Goal: Information Seeking & Learning: Learn about a topic

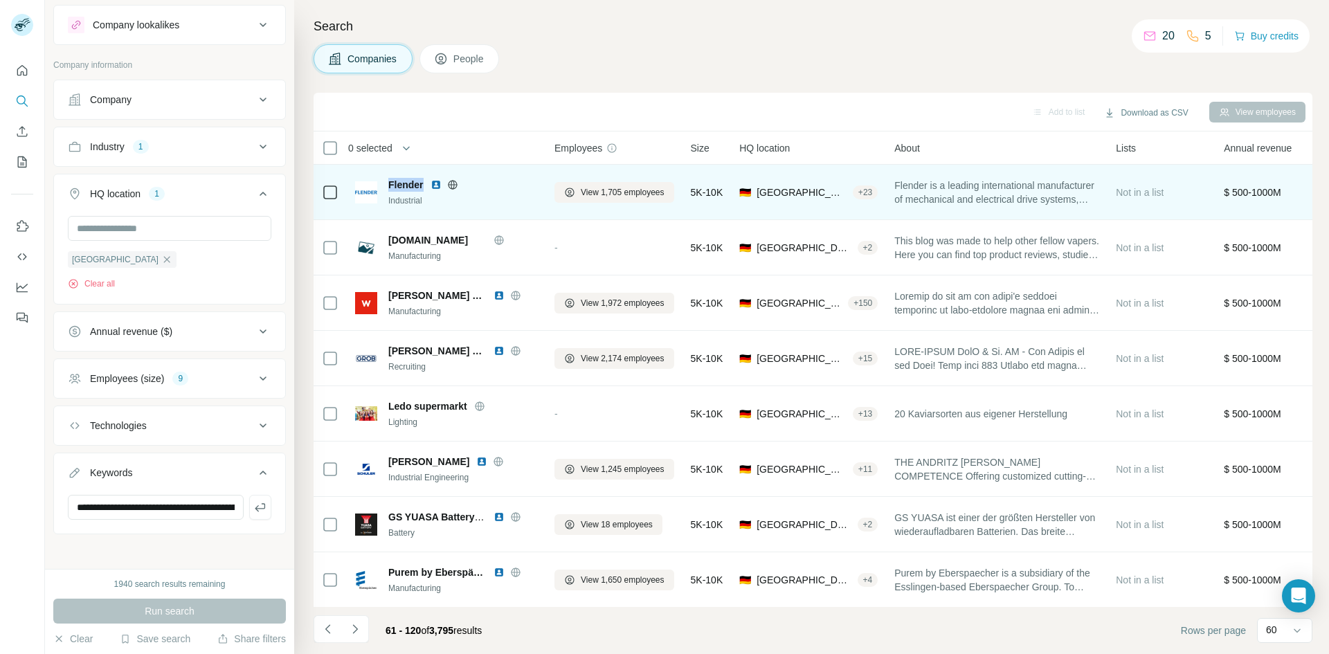
drag, startPoint x: 422, startPoint y: 188, endPoint x: 388, endPoint y: 183, distance: 34.2
click at [388, 183] on span "Flender" at bounding box center [405, 185] width 35 height 14
copy span "Flender"
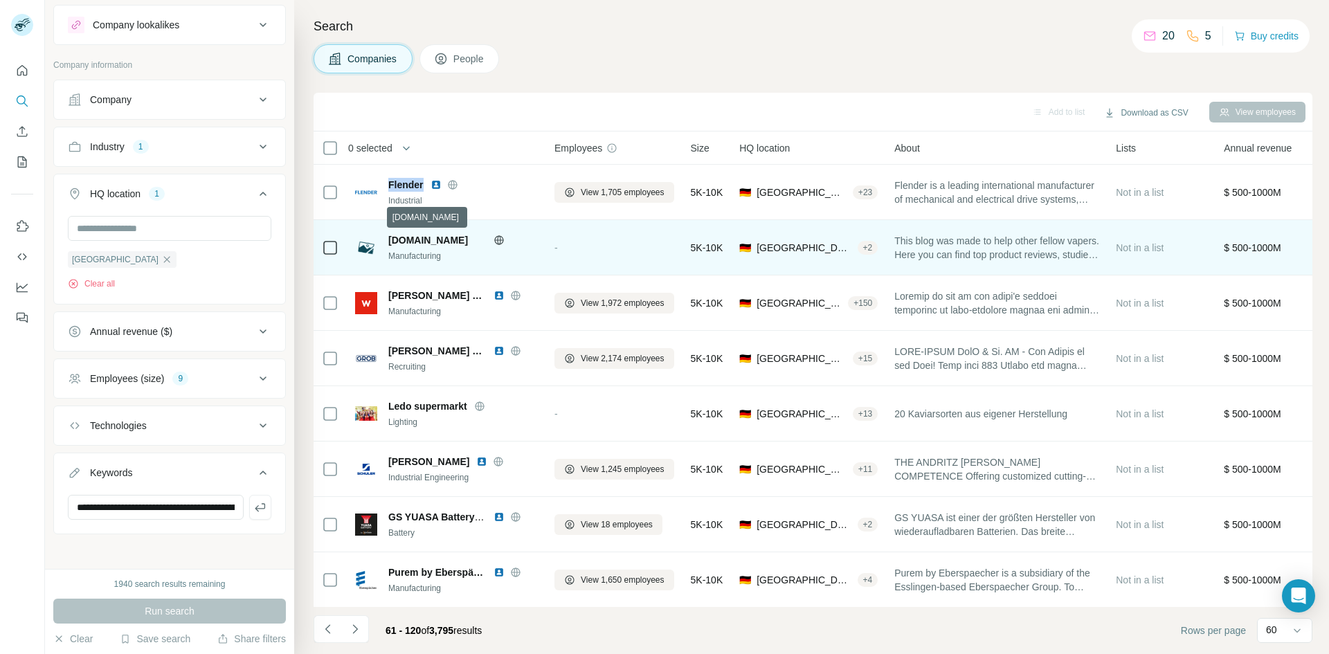
drag, startPoint x: 388, startPoint y: 239, endPoint x: 476, endPoint y: 238, distance: 87.2
click at [468, 238] on span "[DOMAIN_NAME]" at bounding box center [428, 240] width 80 height 11
copy span "Ezigarettevergleic"
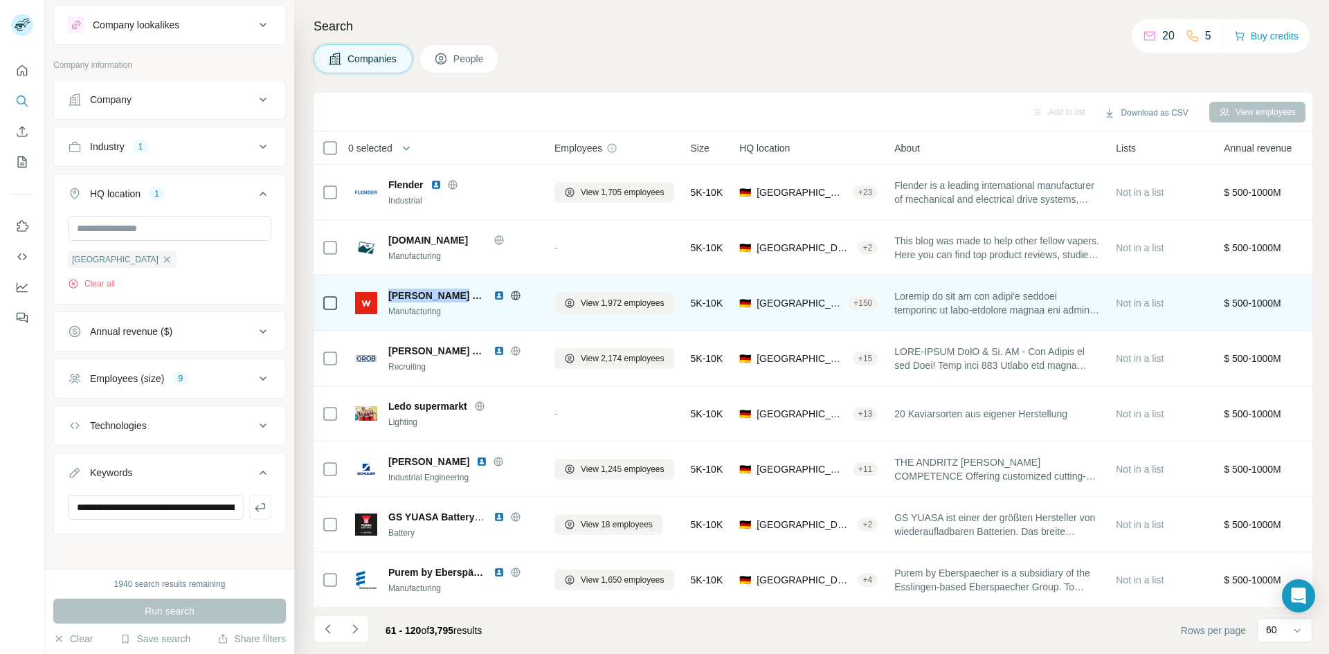
drag, startPoint x: 456, startPoint y: 298, endPoint x: 392, endPoint y: 296, distance: 64.4
click at [392, 296] on span "[PERSON_NAME] Group" at bounding box center [437, 296] width 98 height 14
copy span "[PERSON_NAME] Group"
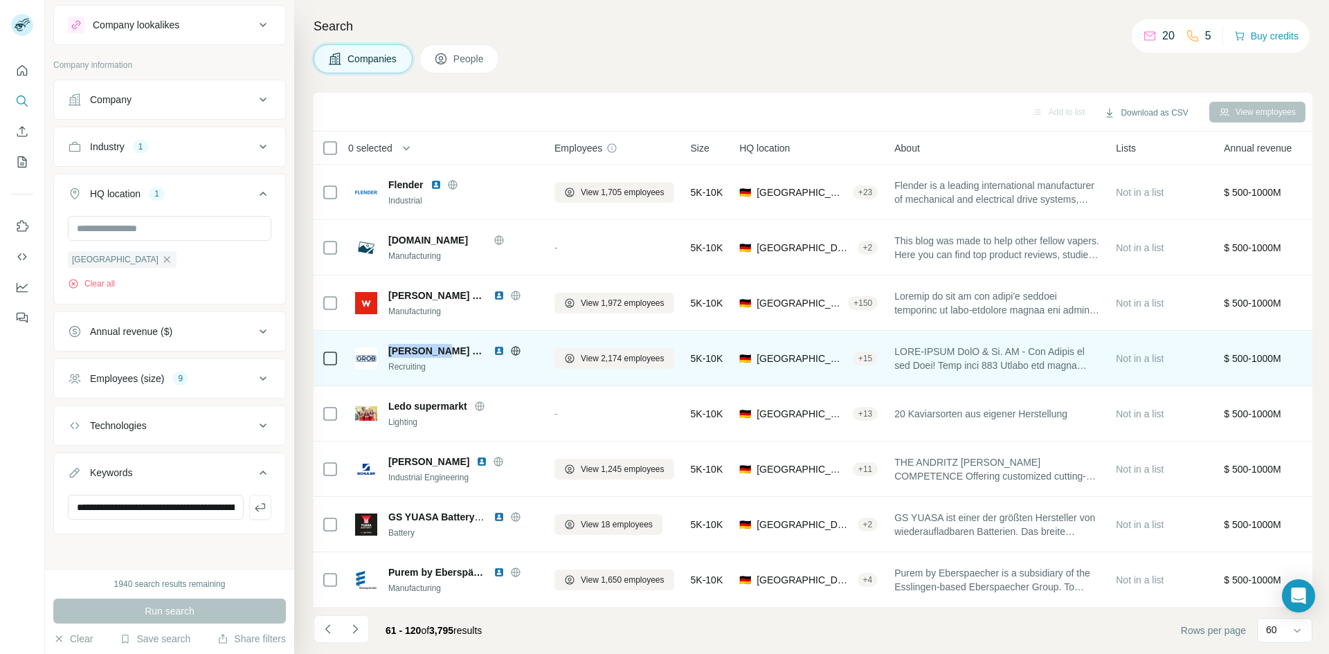
drag, startPoint x: 441, startPoint y: 352, endPoint x: 386, endPoint y: 351, distance: 55.4
click at [386, 351] on div "[PERSON_NAME] Werke Recruiting" at bounding box center [446, 358] width 183 height 29
copy span "[PERSON_NAME] Werke"
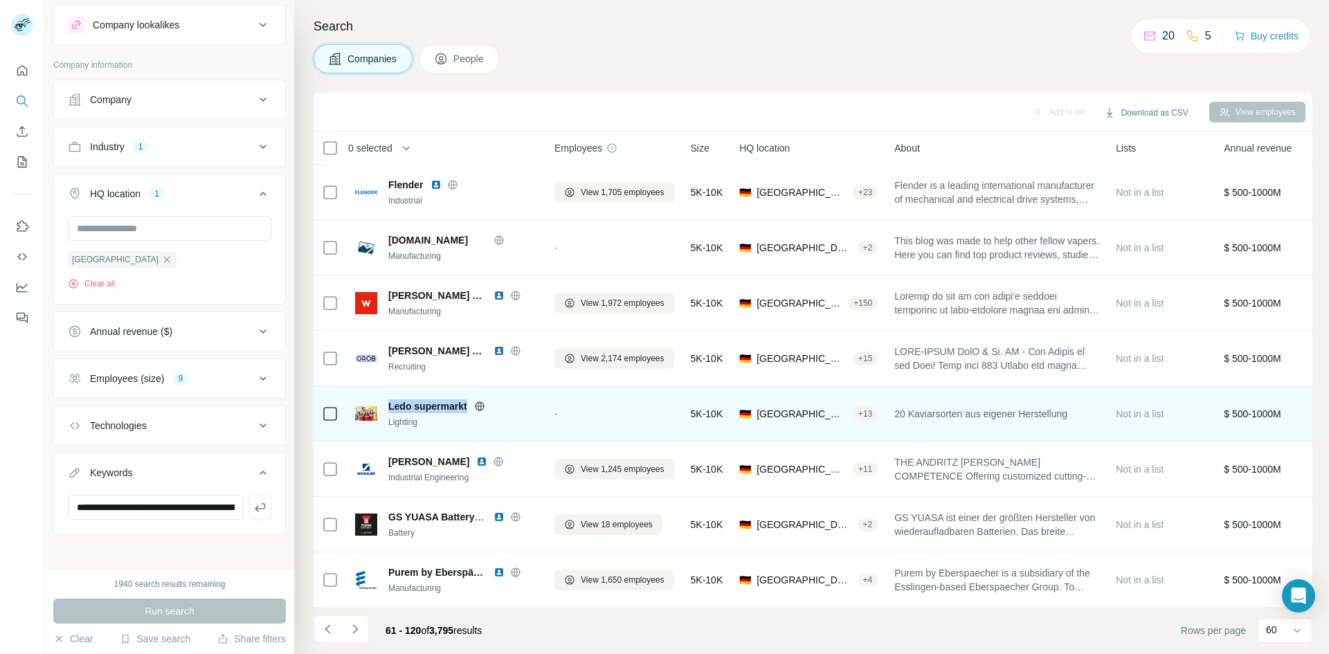
drag, startPoint x: 386, startPoint y: 404, endPoint x: 469, endPoint y: 408, distance: 83.8
click at [469, 404] on div "Ledo supermarkt Lighting" at bounding box center [446, 413] width 183 height 29
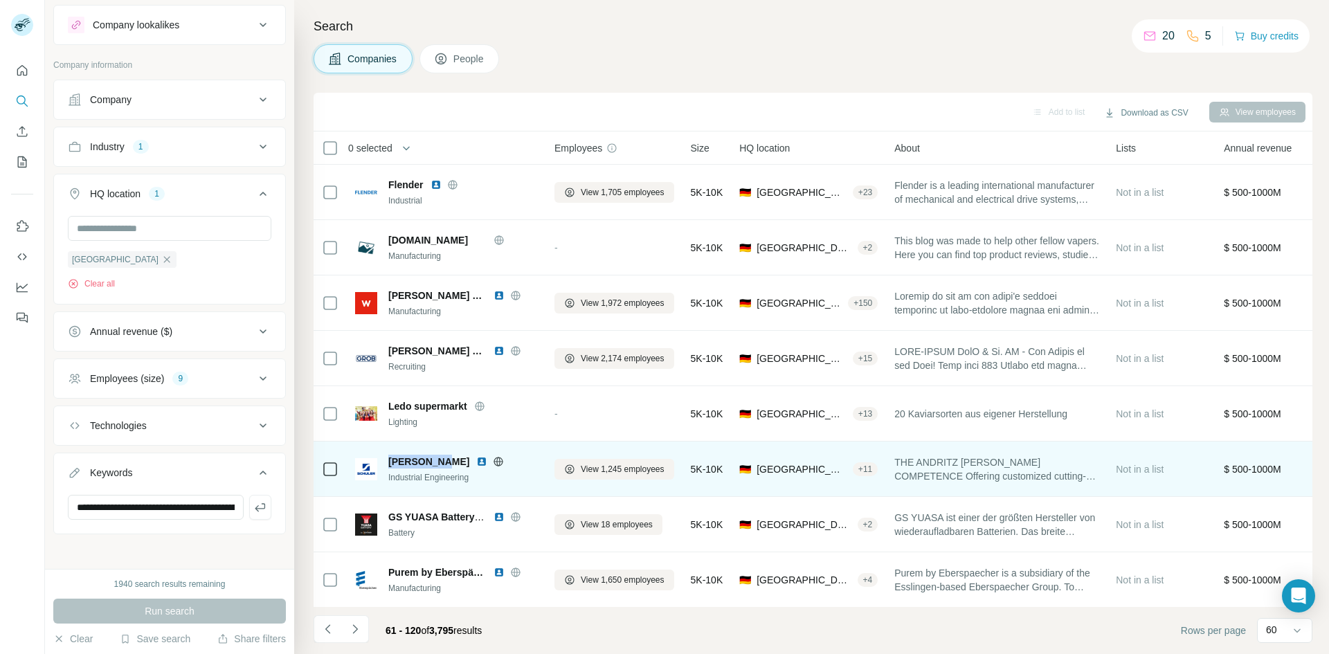
drag, startPoint x: 386, startPoint y: 462, endPoint x: 440, endPoint y: 462, distance: 54.0
click at [440, 404] on div "[PERSON_NAME] Industrial Engineering" at bounding box center [446, 469] width 183 height 29
copy span "[PERSON_NAME]"
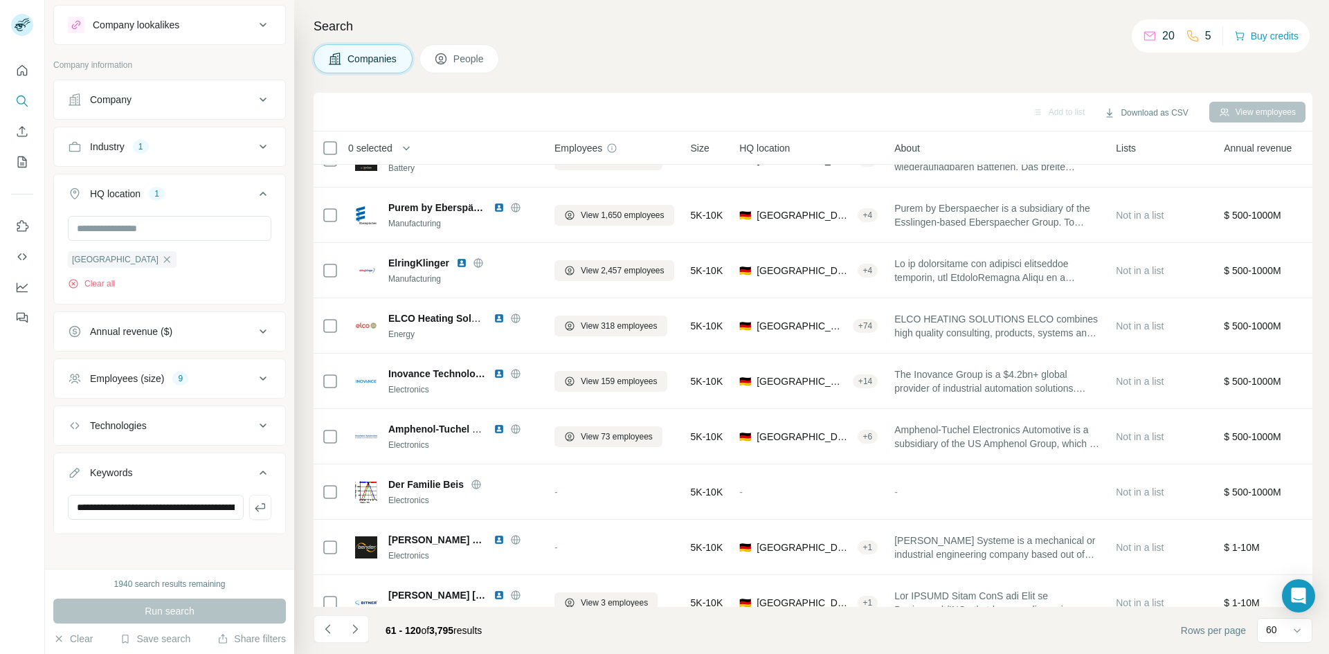
scroll to position [375, 0]
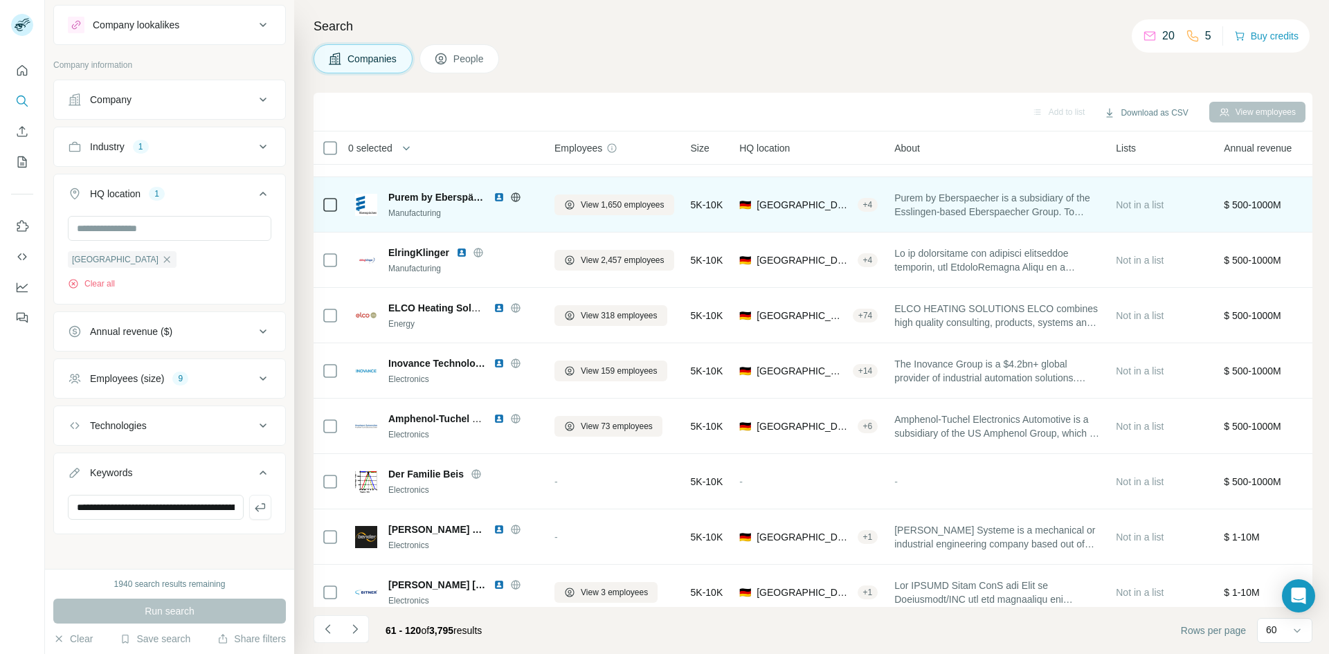
click at [395, 192] on span "Purem by Eberspächer" at bounding box center [437, 197] width 98 height 14
drag, startPoint x: 388, startPoint y: 196, endPoint x: 479, endPoint y: 196, distance: 91.4
click at [479, 196] on div "Purem by Eberspächer Manufacturing" at bounding box center [446, 204] width 183 height 29
copy span "Purem by [PERSON_NAME]"
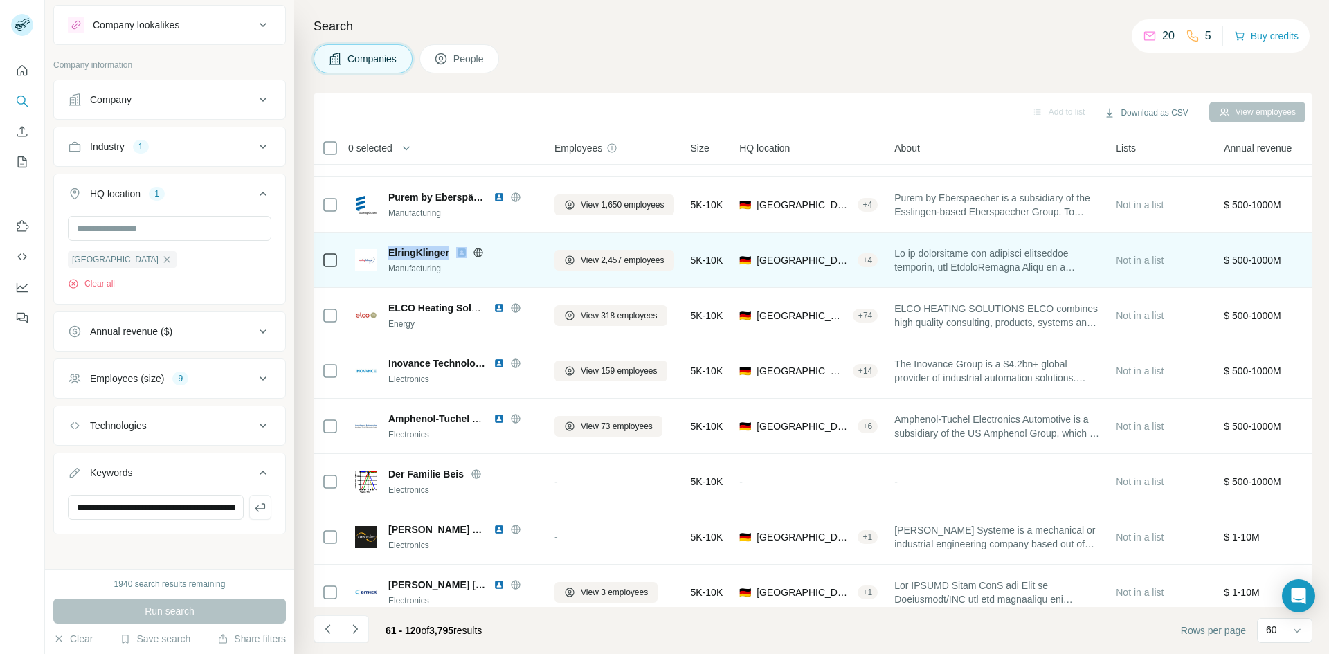
drag, startPoint x: 386, startPoint y: 253, endPoint x: 471, endPoint y: 257, distance: 84.5
click at [471, 257] on div "ElringKlinger Manufacturing" at bounding box center [446, 260] width 183 height 29
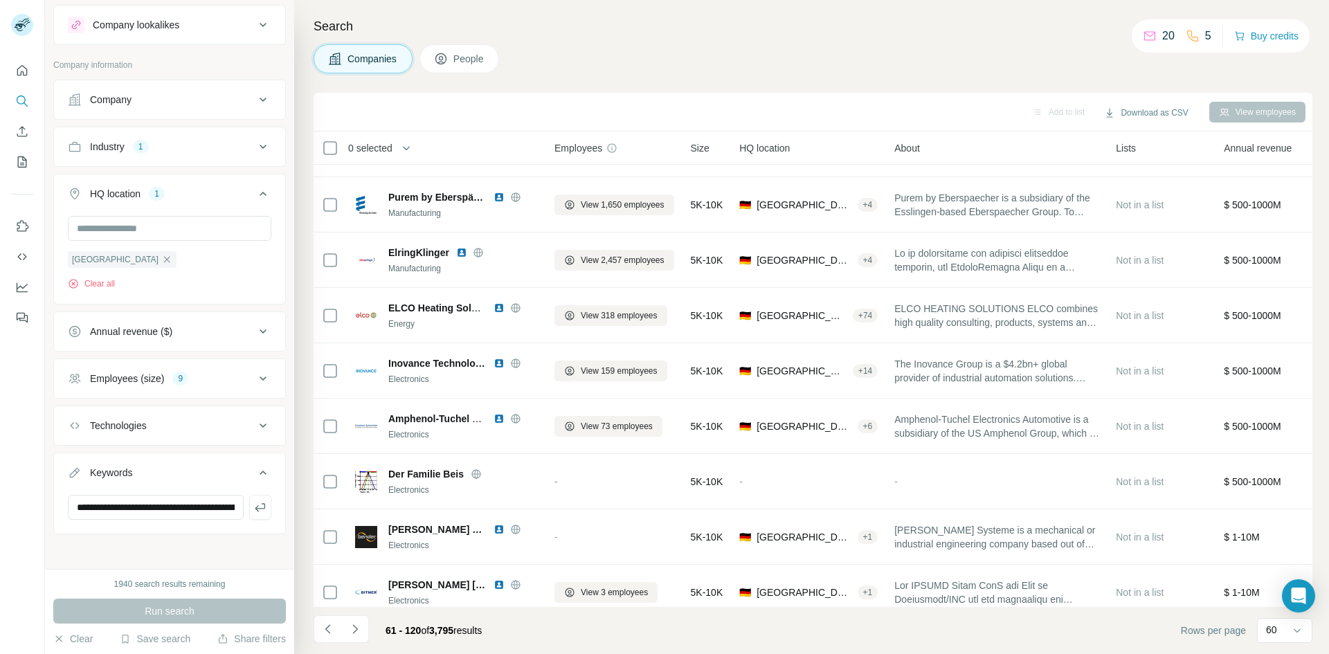
click at [829, 20] on h4 "Search" at bounding box center [813, 26] width 999 height 19
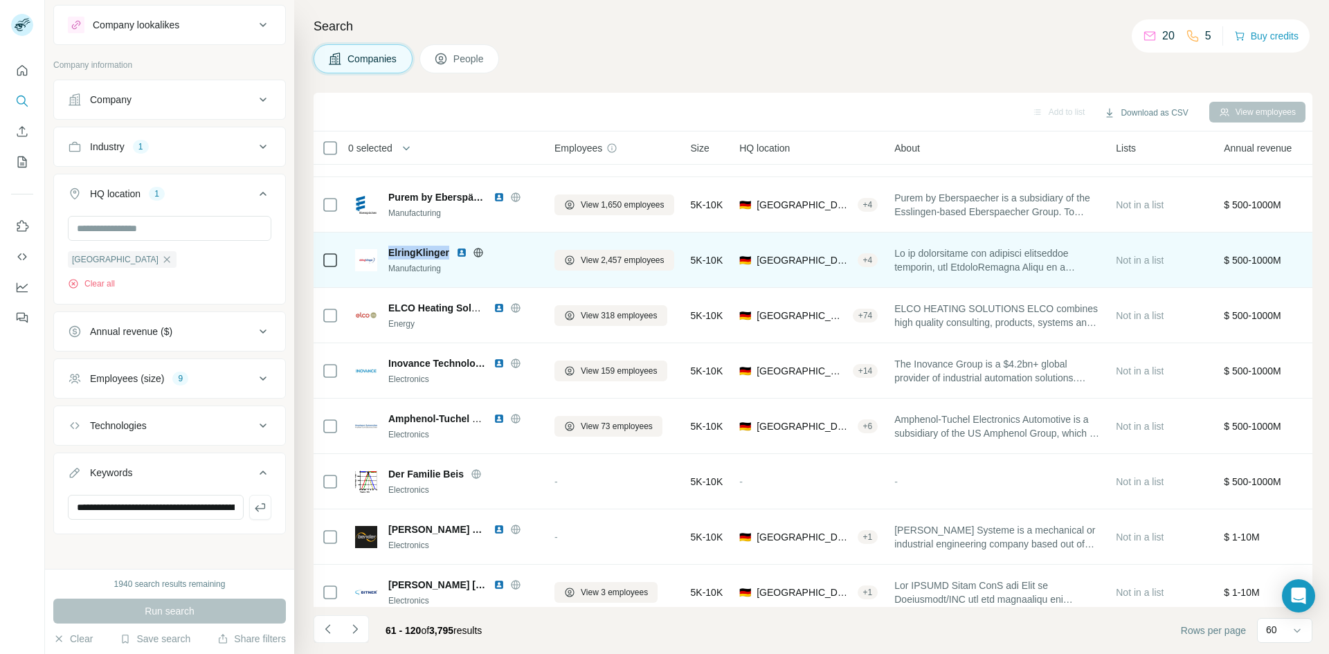
drag, startPoint x: 388, startPoint y: 251, endPoint x: 451, endPoint y: 255, distance: 63.2
click at [451, 255] on div "ElringKlinger" at bounding box center [463, 253] width 150 height 14
copy span "ElringKlinger"
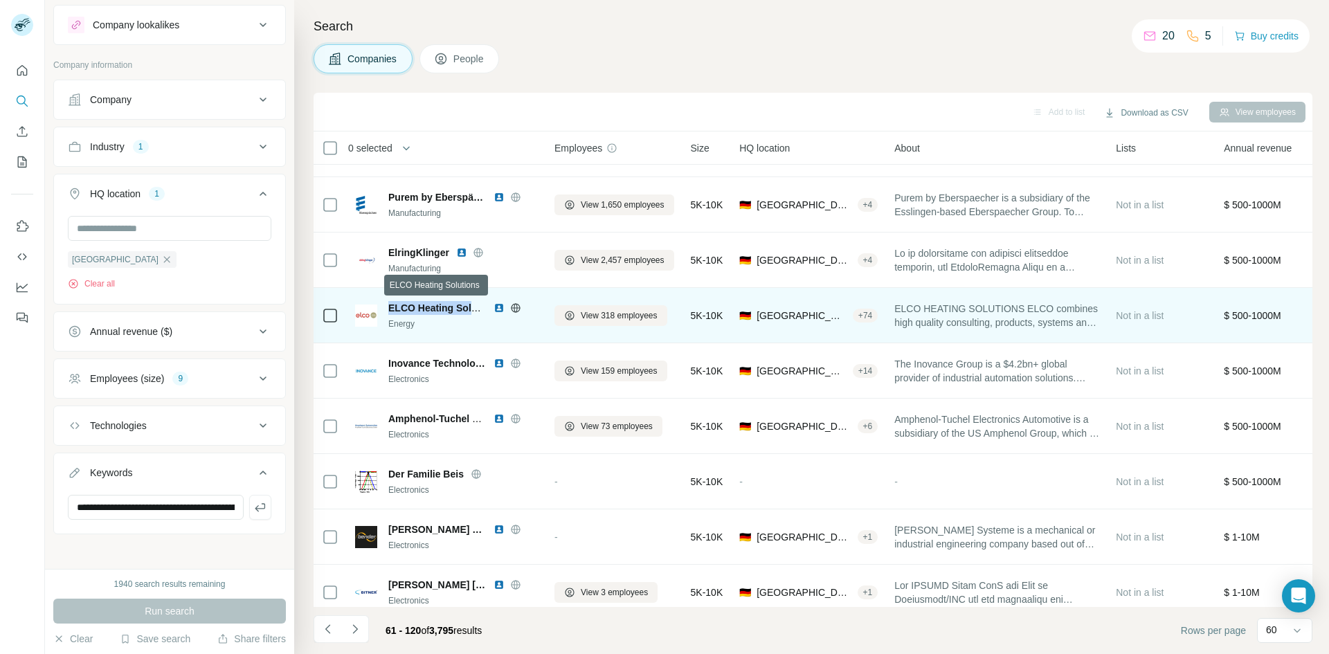
drag, startPoint x: 390, startPoint y: 305, endPoint x: 482, endPoint y: 309, distance: 92.8
click at [482, 309] on span "ELCO Heating Solutions" at bounding box center [444, 307] width 112 height 11
copy span "ELCO Heating Soluti"
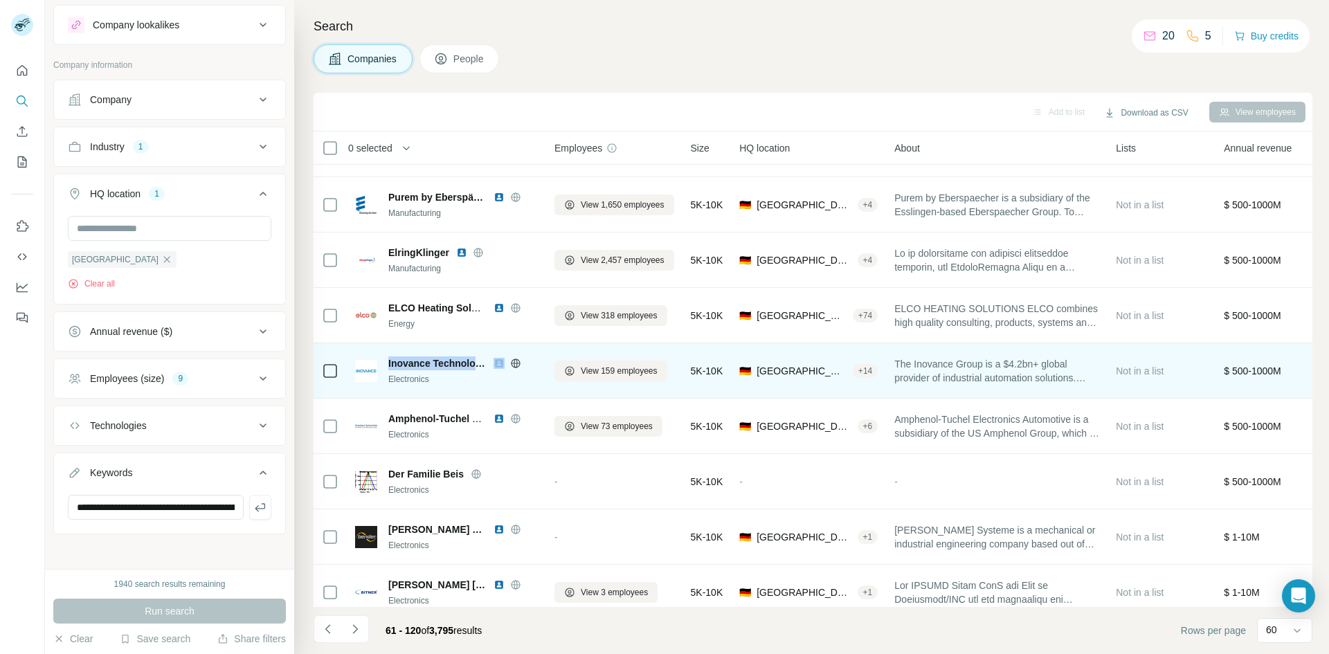
drag, startPoint x: 388, startPoint y: 363, endPoint x: 491, endPoint y: 363, distance: 103.8
click at [491, 363] on div "Inovance Technology Electronics" at bounding box center [446, 370] width 183 height 29
copy span "Inovance Technology"
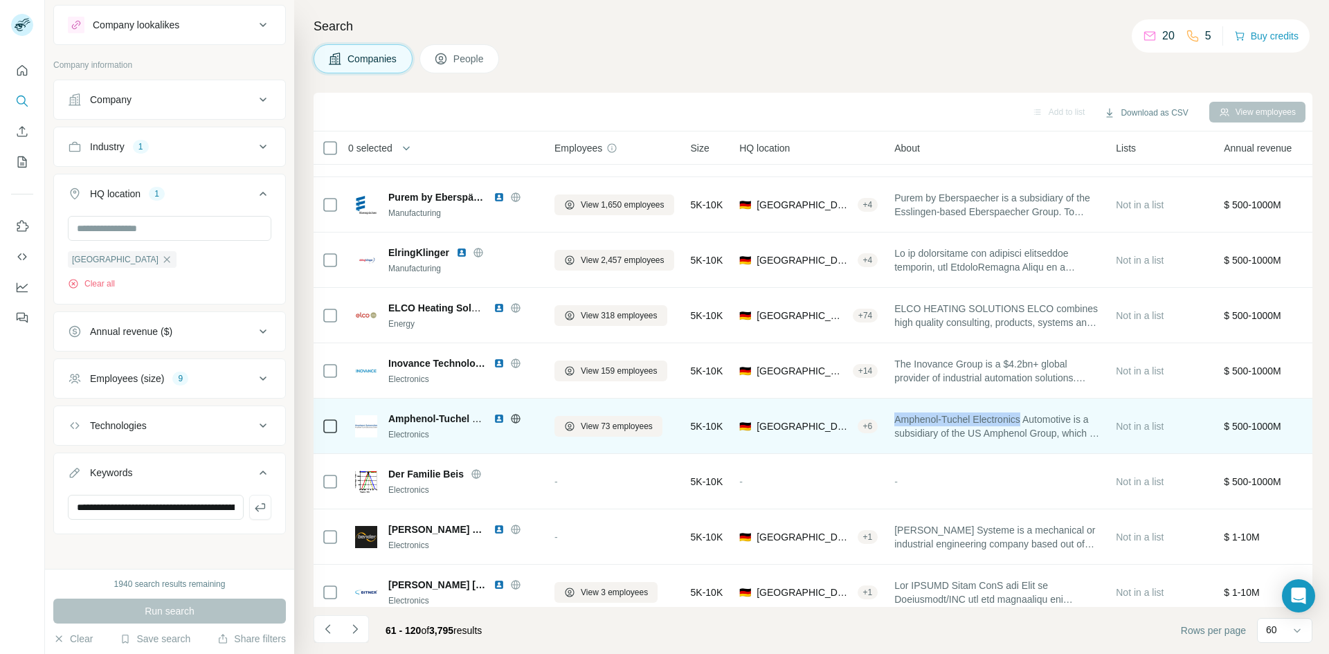
drag, startPoint x: 901, startPoint y: 419, endPoint x: 1031, endPoint y: 419, distance: 130.8
click at [885, 404] on span "Amphenol-Tuchel Electronics Automotive is a subsidiary of the US Amphenol Group…" at bounding box center [996, 427] width 205 height 28
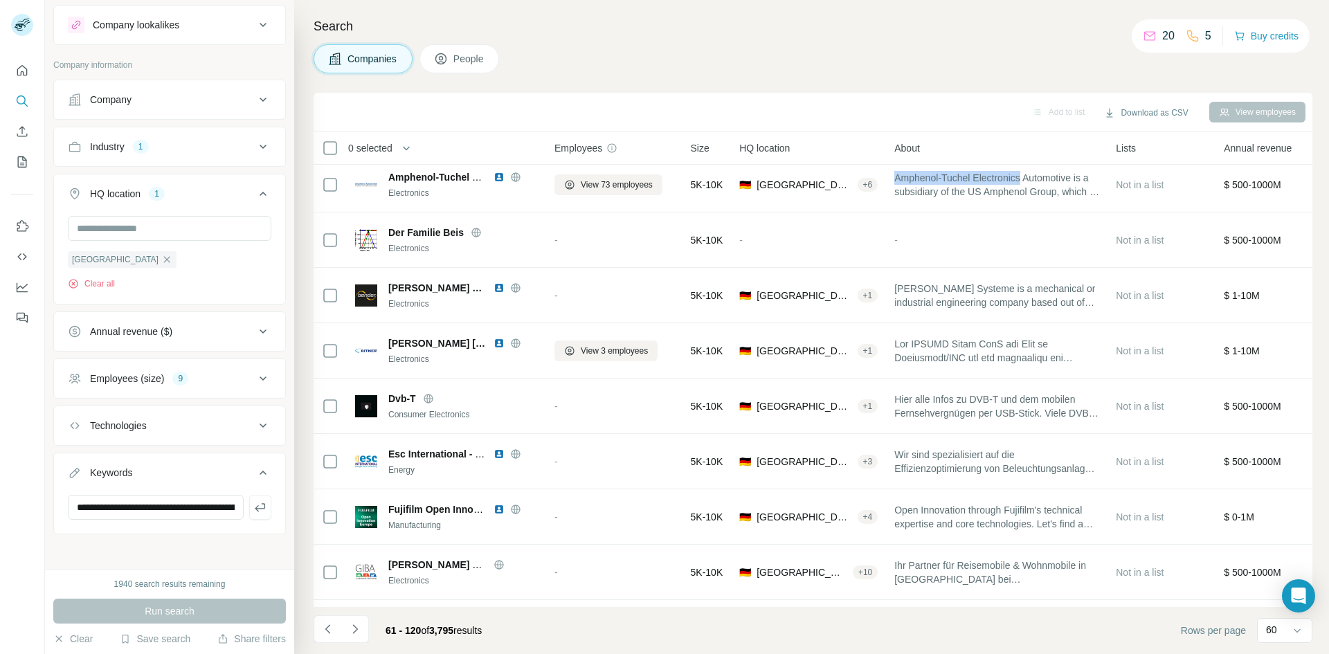
scroll to position [653, 0]
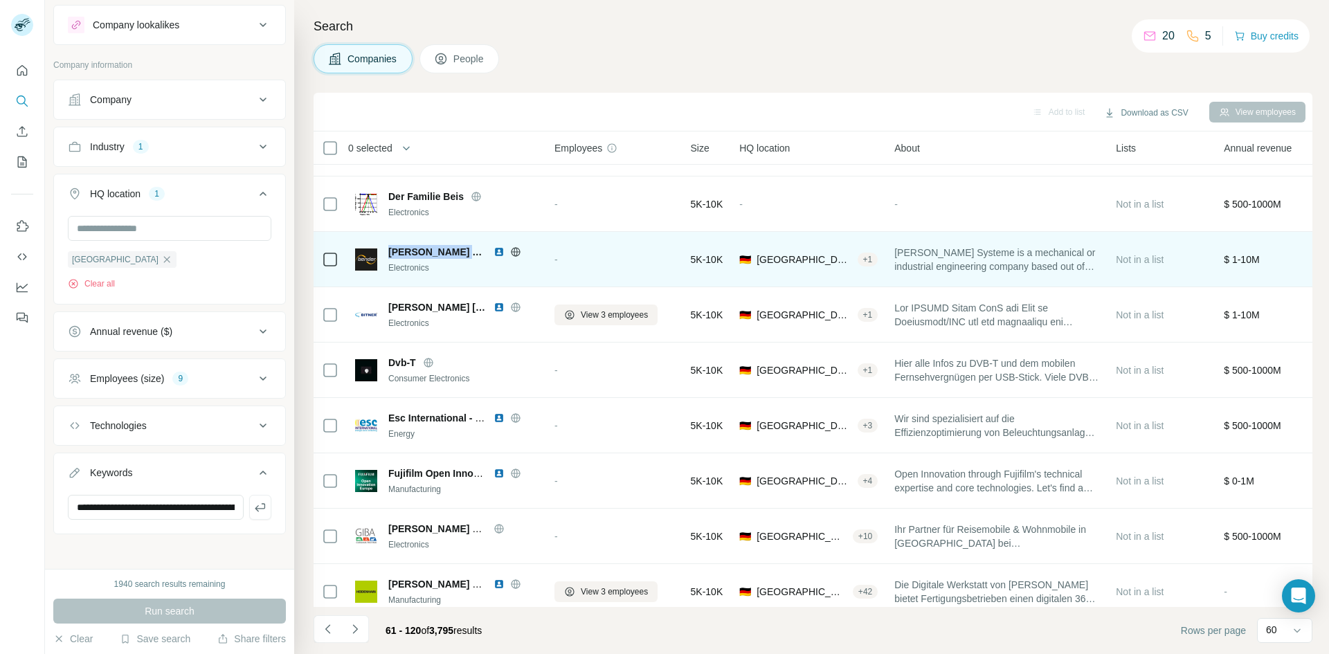
drag, startPoint x: 389, startPoint y: 249, endPoint x: 465, endPoint y: 248, distance: 76.1
click at [465, 248] on span "[PERSON_NAME] Systeme" at bounding box center [437, 252] width 98 height 14
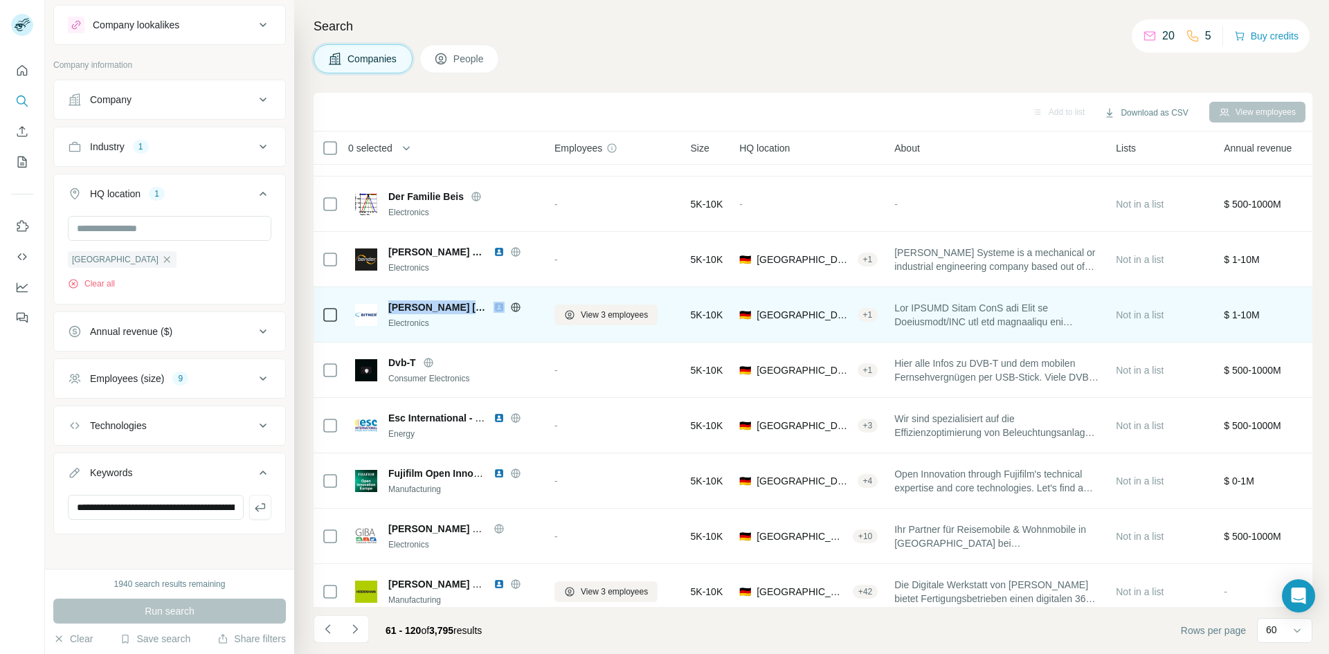
drag, startPoint x: 388, startPoint y: 305, endPoint x: 456, endPoint y: 303, distance: 68.5
click at [456, 303] on div "[PERSON_NAME] [PERSON_NAME] Electronics" at bounding box center [446, 314] width 183 height 29
drag, startPoint x: 916, startPoint y: 306, endPoint x: 1009, endPoint y: 304, distance: 92.1
click at [885, 304] on span at bounding box center [996, 315] width 205 height 28
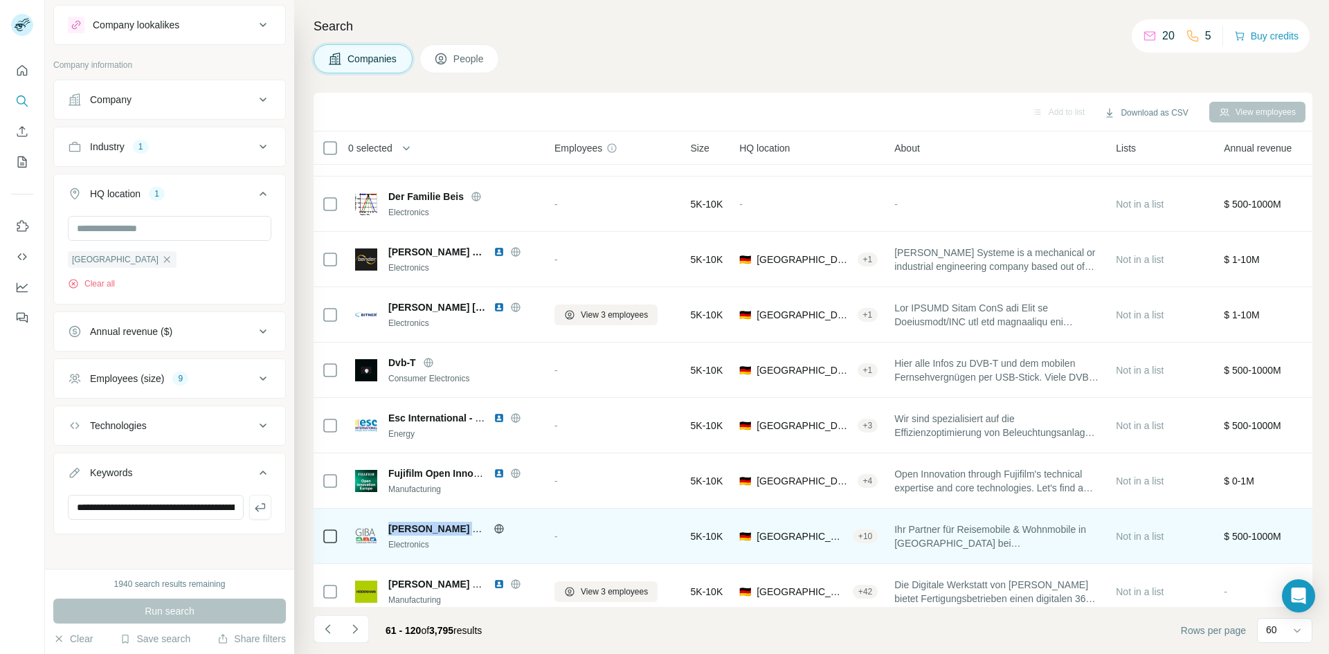
drag, startPoint x: 388, startPoint y: 530, endPoint x: 469, endPoint y: 509, distance: 83.8
click at [469, 404] on td "[PERSON_NAME] Caravan-Technik GmbH Electronics" at bounding box center [446, 536] width 199 height 55
click at [389, 404] on span "[PERSON_NAME] Caravan-Technik GmbH" at bounding box center [484, 528] width 193 height 11
drag, startPoint x: 389, startPoint y: 526, endPoint x: 480, endPoint y: 526, distance: 91.4
click at [480, 404] on span "[PERSON_NAME] Caravan-Technik GmbH" at bounding box center [484, 528] width 193 height 11
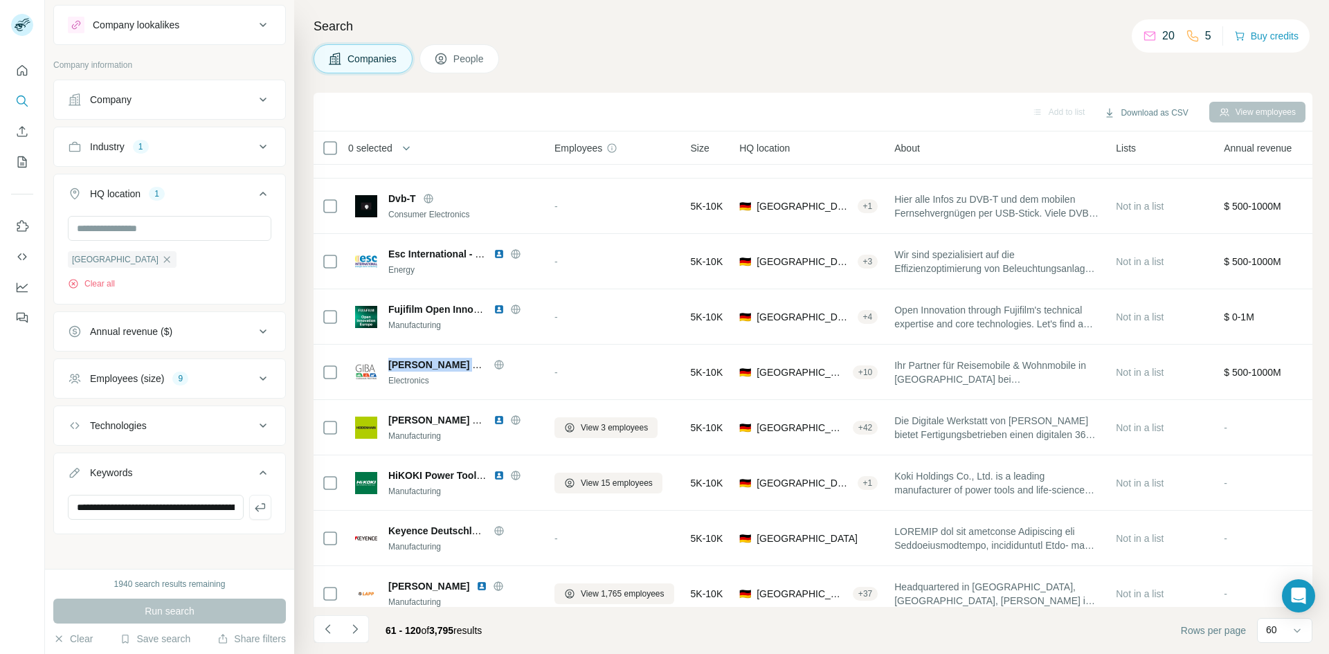
scroll to position [832, 0]
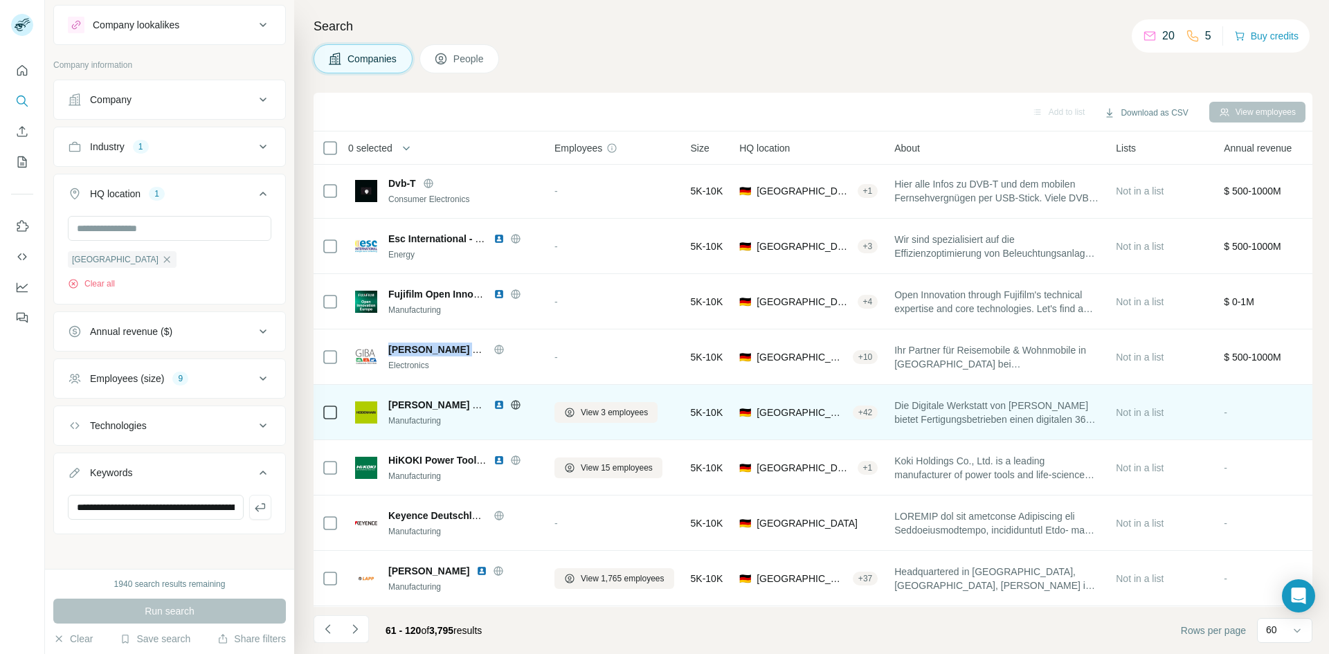
drag, startPoint x: 389, startPoint y: 404, endPoint x: 489, endPoint y: 401, distance: 100.4
click at [489, 401] on div "[PERSON_NAME] GmbH" at bounding box center [463, 405] width 150 height 14
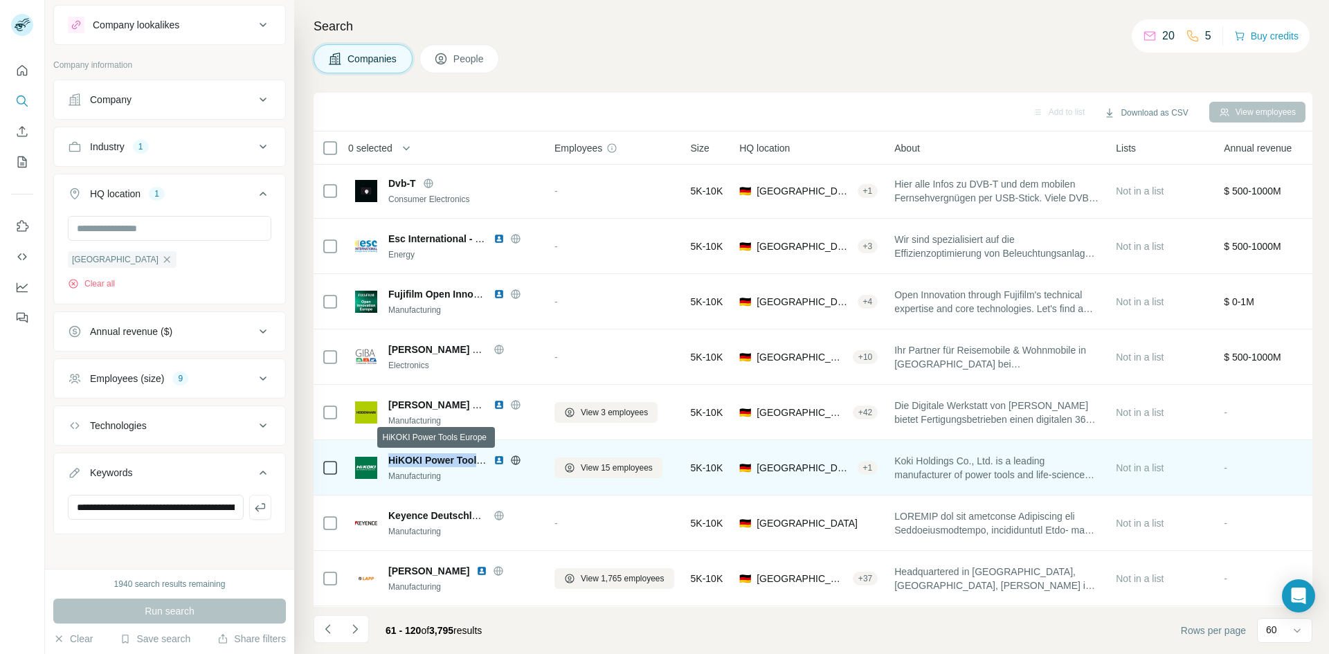
drag, startPoint x: 389, startPoint y: 458, endPoint x: 479, endPoint y: 457, distance: 90.0
click at [479, 404] on span "HiKOKI Power Tools Europe" at bounding box center [452, 460] width 129 height 11
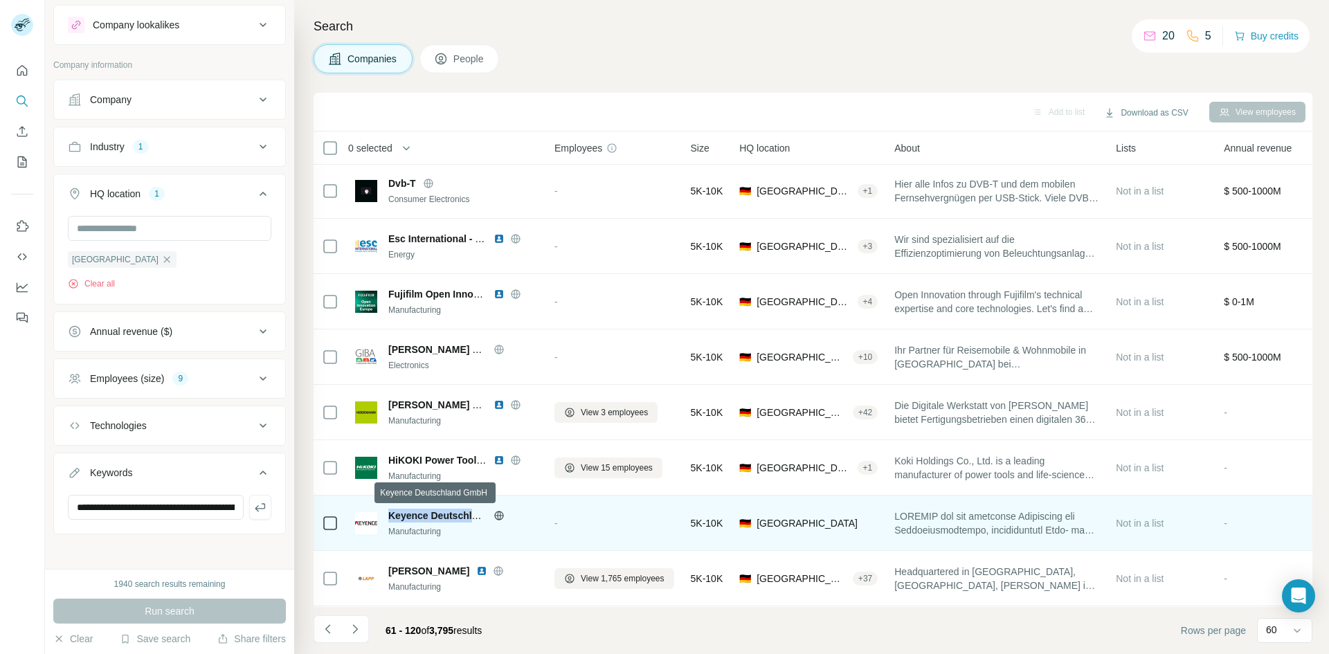
drag, startPoint x: 390, startPoint y: 514, endPoint x: 482, endPoint y: 517, distance: 92.8
click at [482, 404] on span "Keyence Deutschland GmbH" at bounding box center [454, 515] width 132 height 11
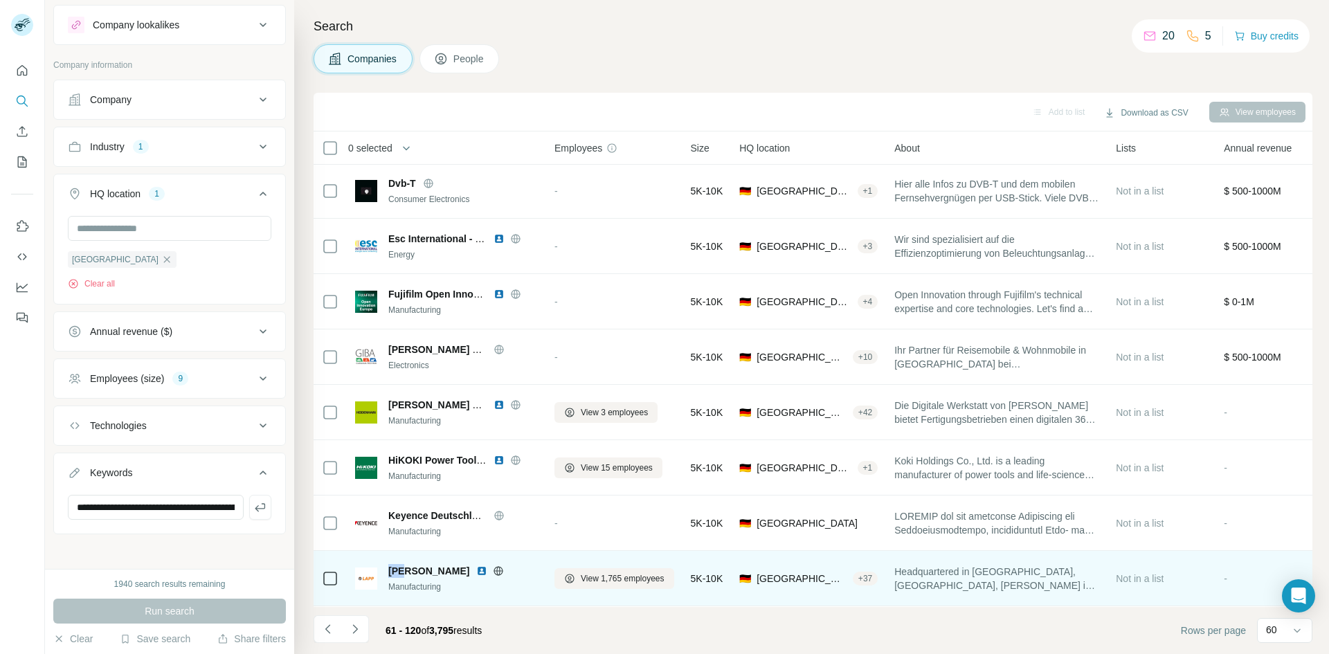
drag, startPoint x: 407, startPoint y: 570, endPoint x: 390, endPoint y: 572, distance: 17.4
click at [390, 404] on span "[PERSON_NAME]" at bounding box center [428, 571] width 81 height 14
drag, startPoint x: 409, startPoint y: 572, endPoint x: 386, endPoint y: 570, distance: 23.6
click at [386, 404] on div "[PERSON_NAME] Manufacturing" at bounding box center [446, 578] width 183 height 29
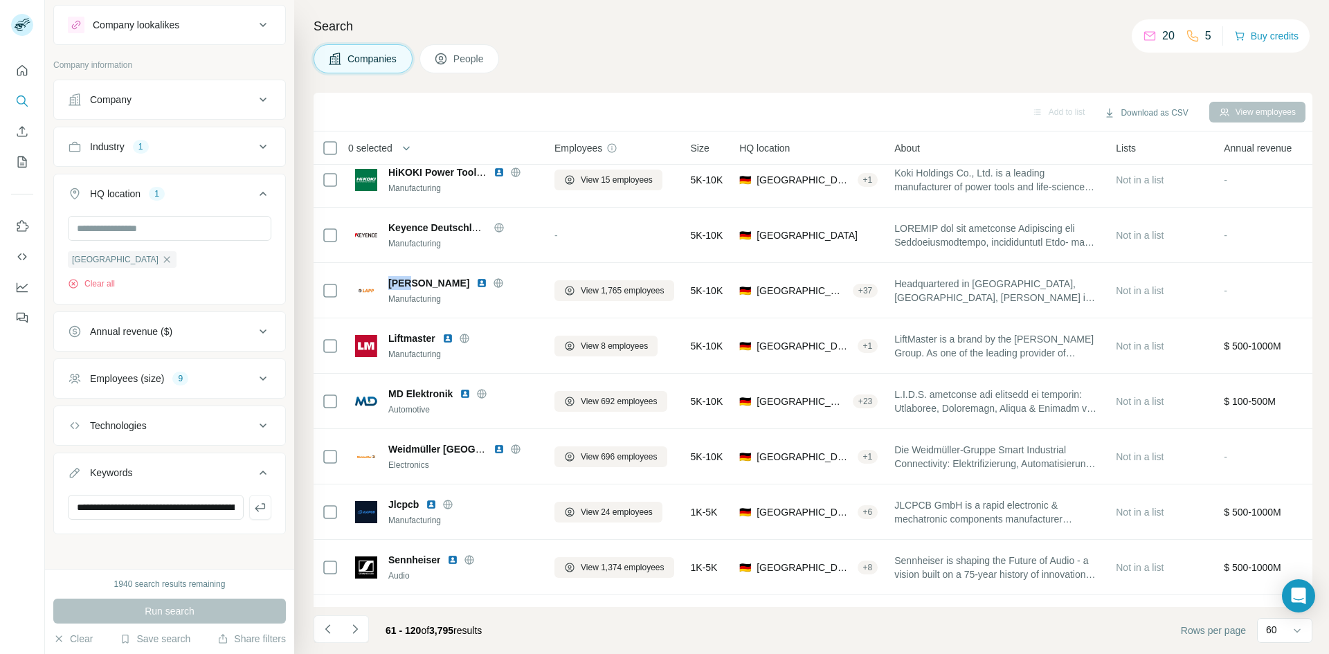
scroll to position [1130, 0]
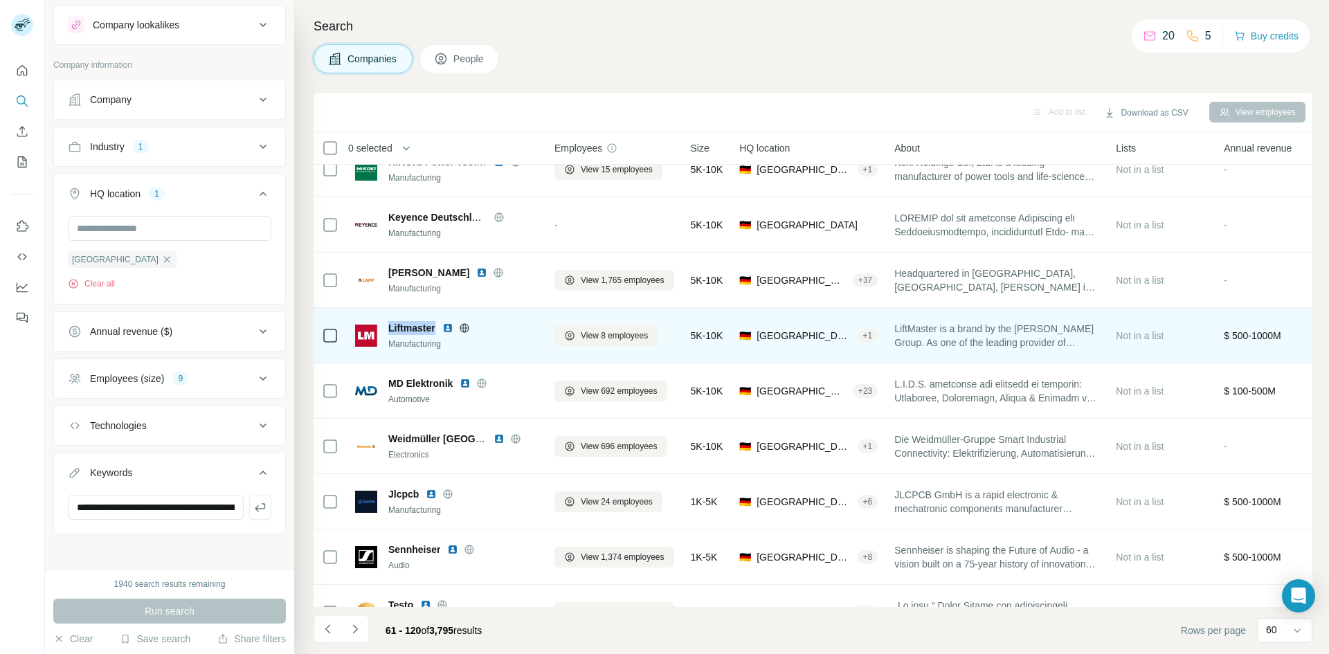
drag, startPoint x: 436, startPoint y: 325, endPoint x: 385, endPoint y: 327, distance: 51.3
click at [385, 327] on div "Liftmaster Manufacturing" at bounding box center [446, 335] width 183 height 29
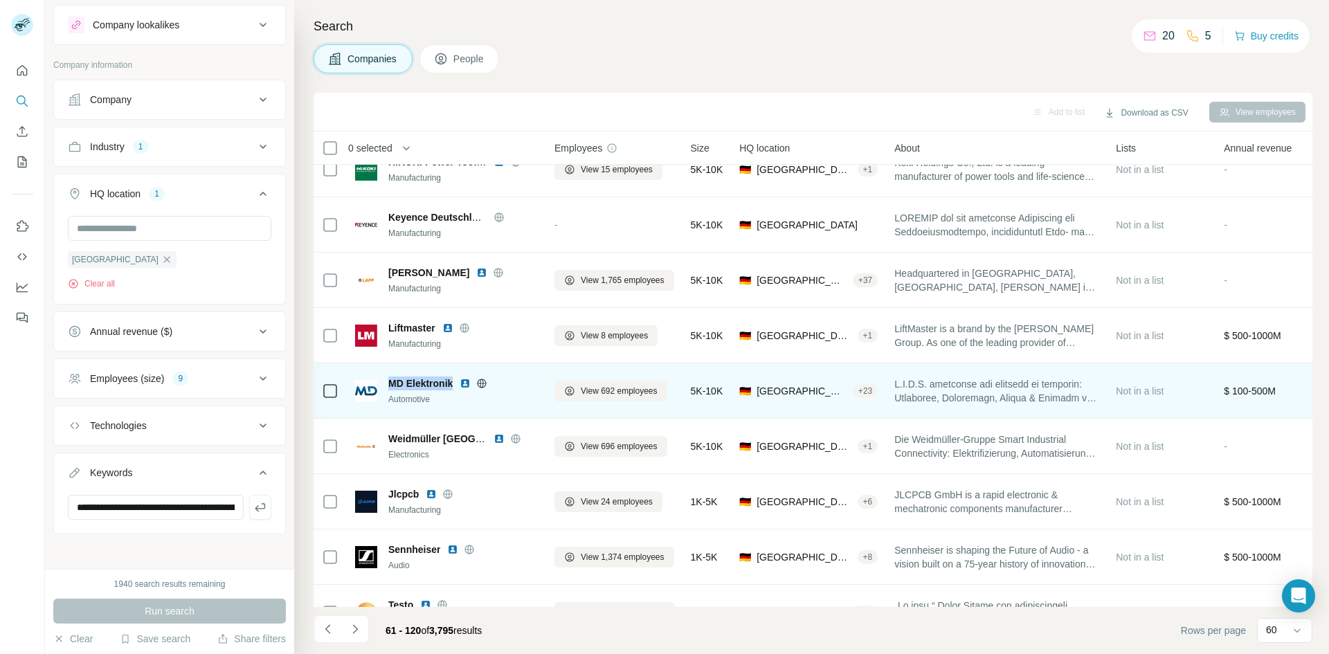
drag, startPoint x: 390, startPoint y: 386, endPoint x: 452, endPoint y: 383, distance: 61.7
click at [452, 383] on span "MD Elektronik" at bounding box center [420, 384] width 64 height 14
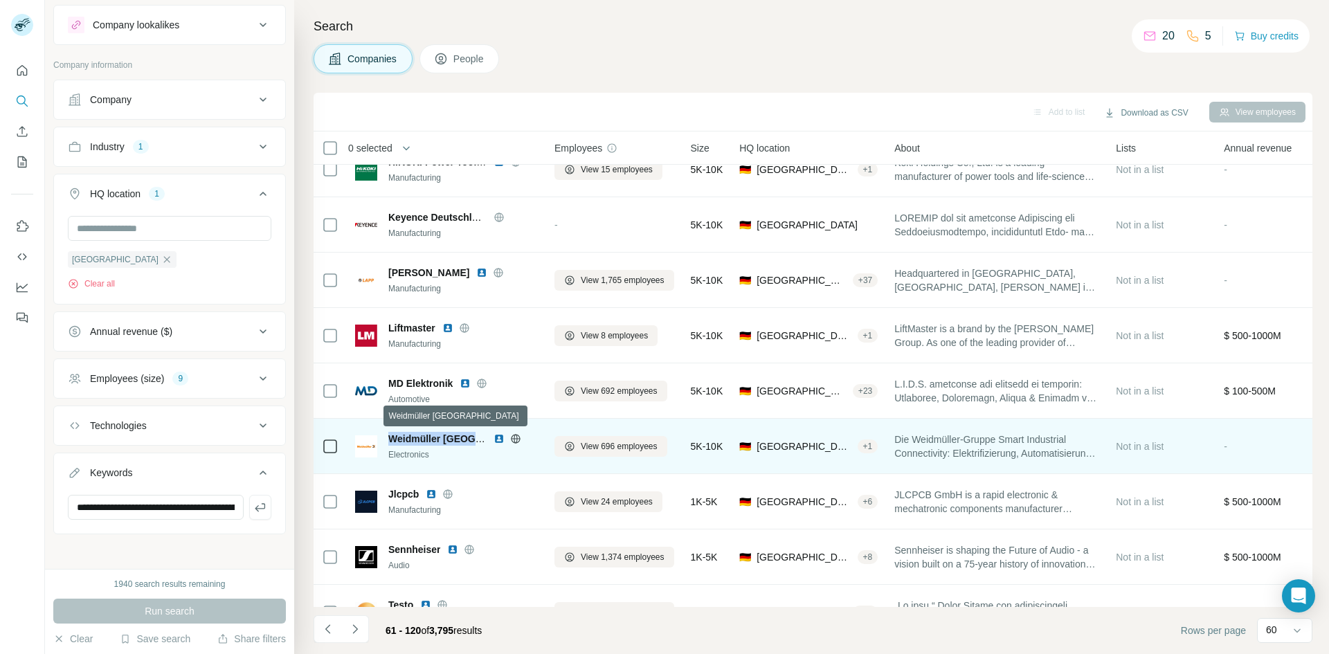
drag, startPoint x: 390, startPoint y: 440, endPoint x: 483, endPoint y: 440, distance: 93.4
click at [483, 404] on span "Weidmüller [GEOGRAPHIC_DATA]" at bounding box center [467, 438] width 159 height 11
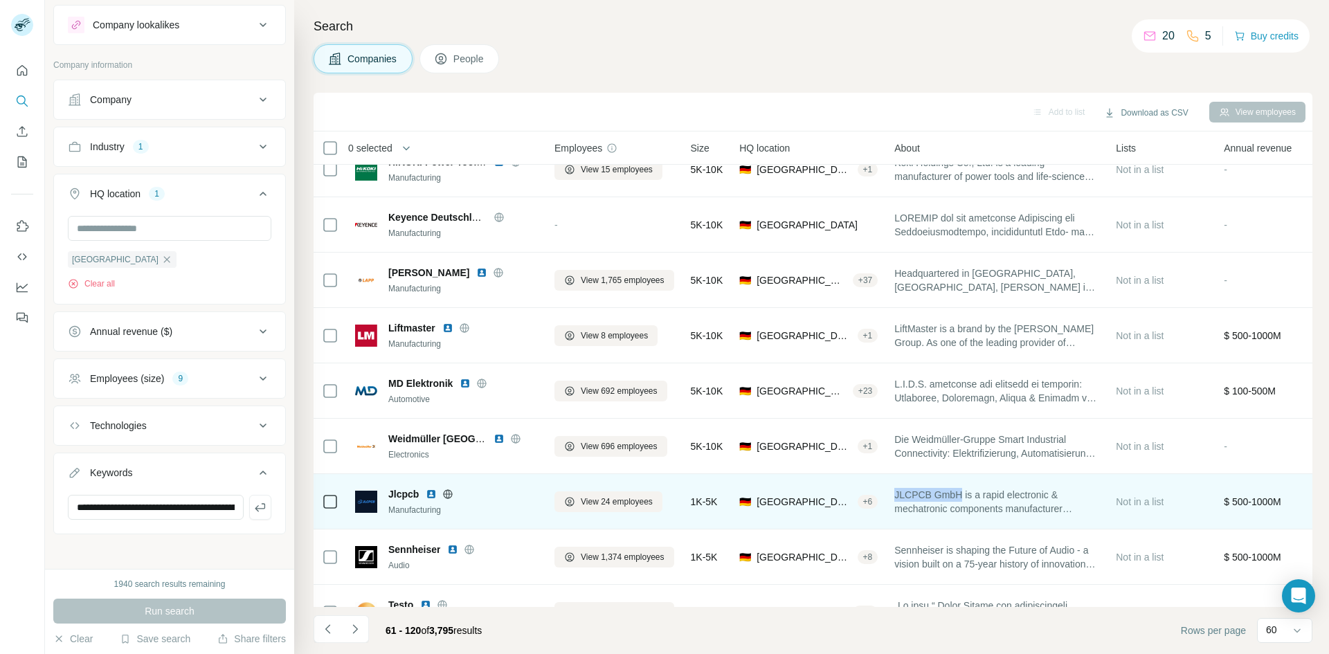
drag, startPoint x: 968, startPoint y: 494, endPoint x: 901, endPoint y: 490, distance: 67.9
click at [885, 404] on span "JLCPCB GmbH is a rapid electronic & mechatronic components manufacturer special…" at bounding box center [996, 502] width 205 height 28
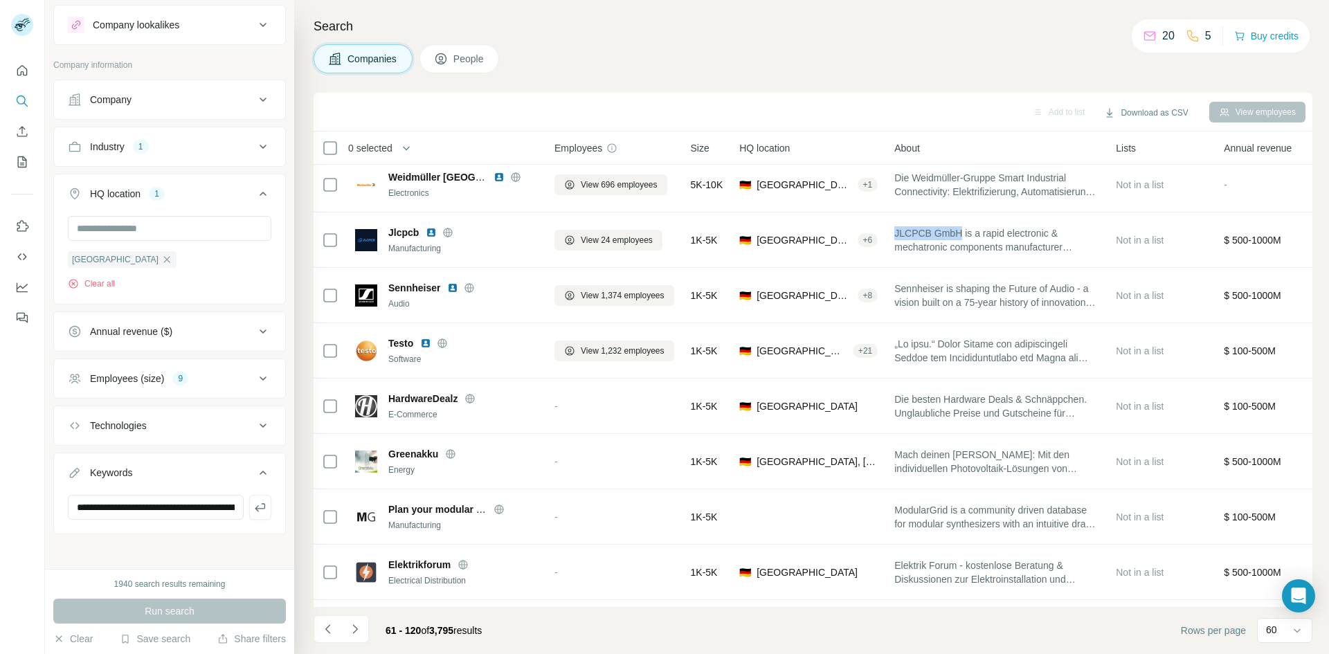
scroll to position [1423, 0]
